Goal: Task Accomplishment & Management: Use online tool/utility

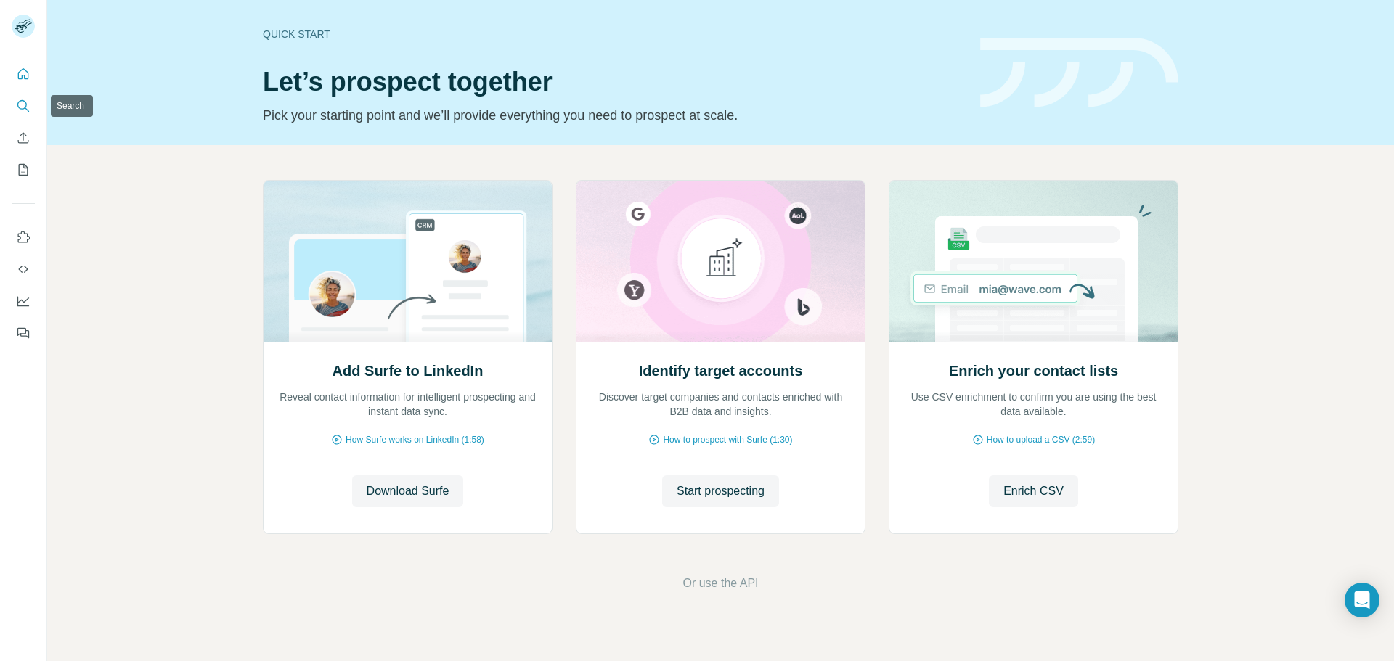
click at [26, 102] on icon "Search" at bounding box center [23, 106] width 15 height 15
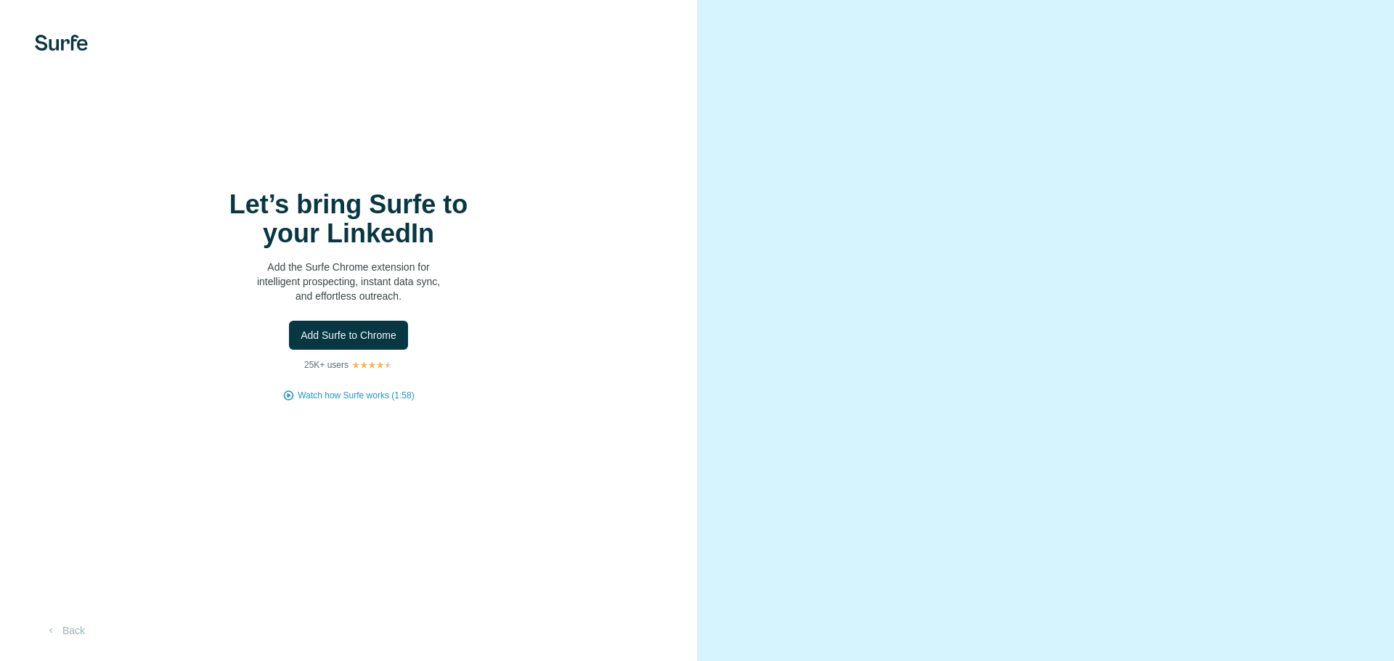
click at [70, 41] on img at bounding box center [61, 43] width 53 height 16
click at [76, 44] on img at bounding box center [61, 43] width 53 height 16
click at [74, 70] on div "Let’s bring Surfe to your LinkedIn Add the Surfe Chrome extension for intellige…" at bounding box center [348, 330] width 697 height 661
click at [319, 329] on span "Add Surfe to Chrome" at bounding box center [349, 335] width 96 height 15
